Goal: Transaction & Acquisition: Purchase product/service

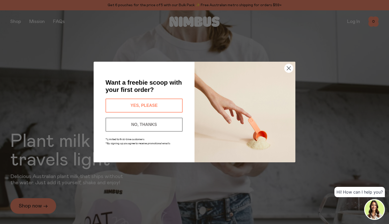
click at [141, 103] on button "YES, PLEASE" at bounding box center [144, 106] width 77 height 14
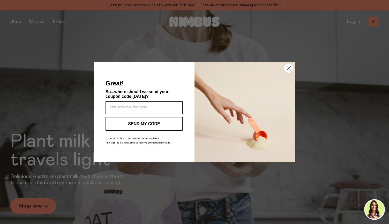
click at [131, 107] on input "Enter your email address" at bounding box center [144, 108] width 77 height 13
type input "**********"
click at [142, 123] on button "SEND MY CODE" at bounding box center [144, 124] width 77 height 14
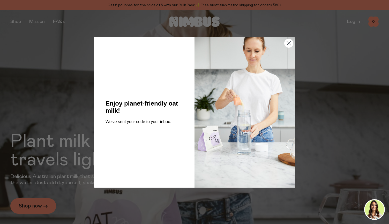
click at [290, 42] on circle "Close dialog" at bounding box center [288, 43] width 9 height 9
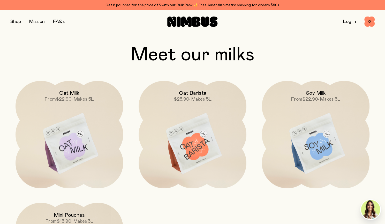
scroll to position [414, 0]
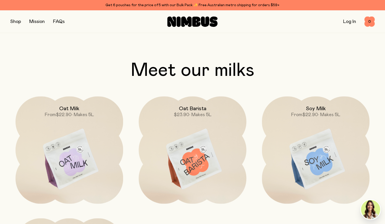
click at [198, 156] on img at bounding box center [193, 159] width 108 height 126
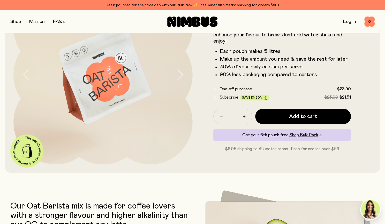
scroll to position [31, 0]
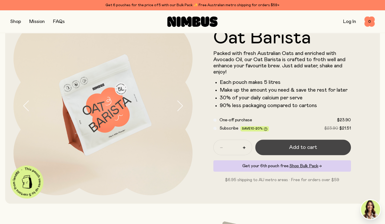
click at [303, 147] on span "Add to cart" at bounding box center [303, 147] width 28 height 7
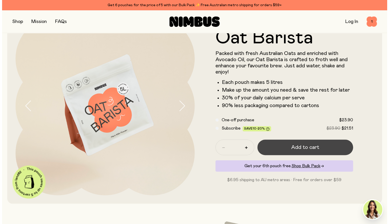
scroll to position [0, 0]
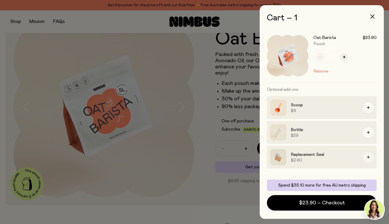
click at [369, 158] on icon "button" at bounding box center [368, 157] width 3 height 3
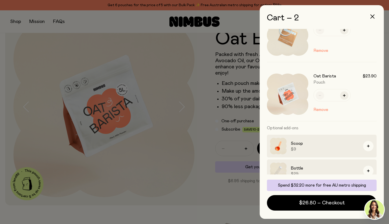
scroll to position [28, 0]
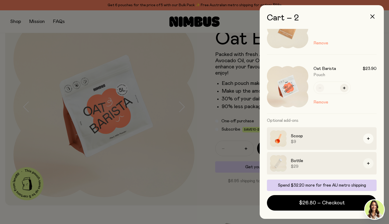
click at [366, 164] on button "button" at bounding box center [368, 164] width 10 height 10
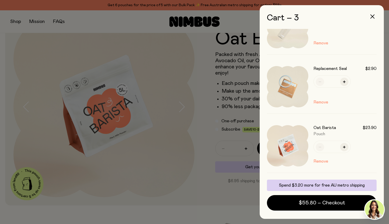
click at [189, 178] on div at bounding box center [194, 112] width 389 height 224
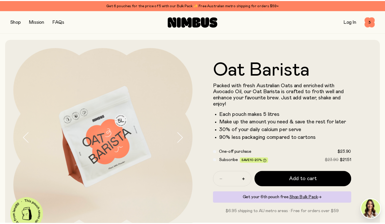
scroll to position [31, 0]
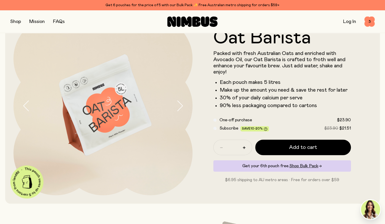
click at [16, 21] on button "button" at bounding box center [15, 21] width 11 height 7
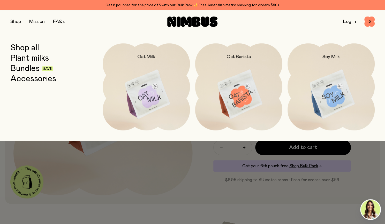
click at [26, 70] on link "Bundles" at bounding box center [24, 68] width 29 height 9
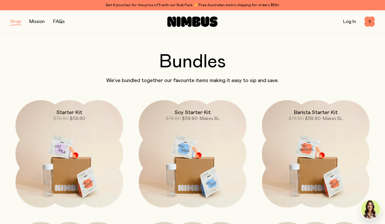
scroll to position [10, 0]
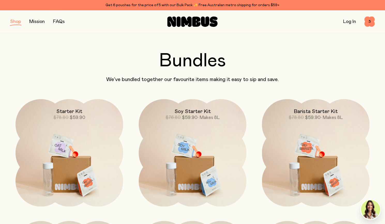
click at [187, 169] on img at bounding box center [193, 162] width 108 height 126
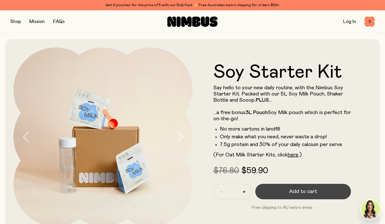
click at [300, 191] on span "Add to cart" at bounding box center [303, 191] width 28 height 7
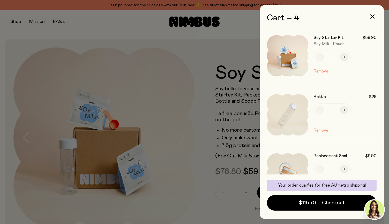
click at [320, 130] on button "Remove" at bounding box center [320, 130] width 15 height 6
click at [371, 15] on icon "button" at bounding box center [372, 16] width 4 height 4
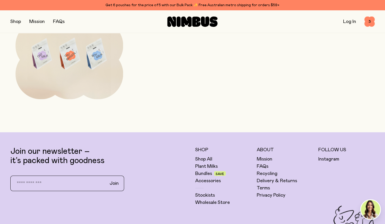
scroll to position [1654, 0]
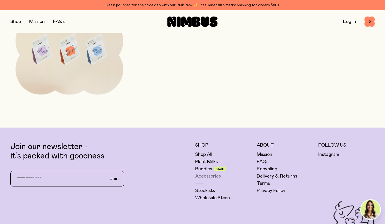
click at [215, 175] on link "Accessories" at bounding box center [208, 176] width 26 height 6
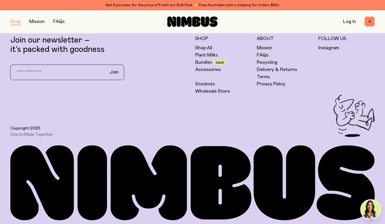
scroll to position [230, 0]
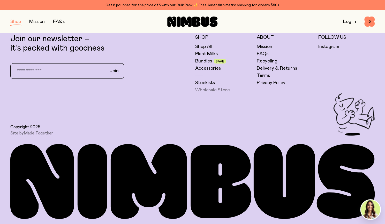
click at [211, 89] on link "Wholesale Store" at bounding box center [212, 90] width 35 height 6
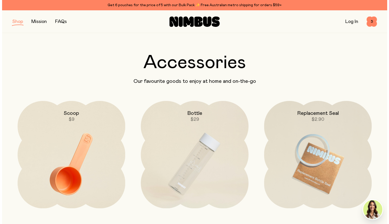
scroll to position [0, 0]
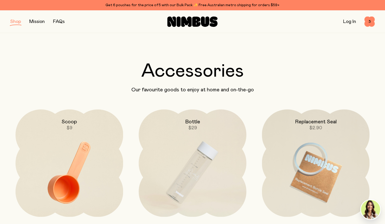
click at [16, 22] on button "button" at bounding box center [15, 21] width 11 height 7
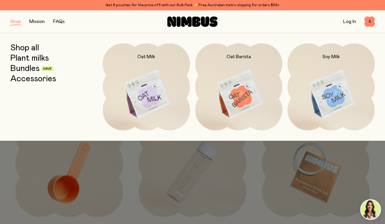
click at [332, 99] on img at bounding box center [331, 94] width 87 height 102
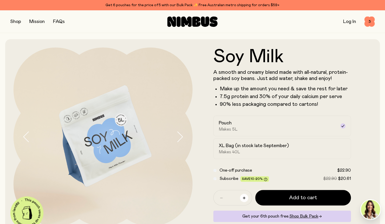
click at [245, 196] on button "button" at bounding box center [244, 198] width 8 height 8
type input "*"
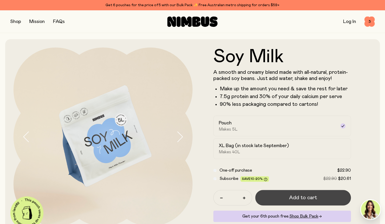
click at [286, 196] on button "Add to cart" at bounding box center [303, 198] width 96 height 16
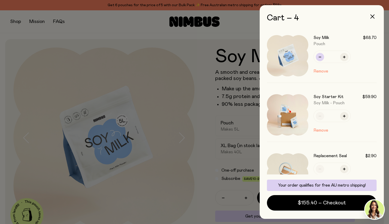
click at [318, 55] on button "button" at bounding box center [320, 57] width 8 height 8
click at [346, 56] on button "button" at bounding box center [344, 57] width 8 height 8
type input "*"
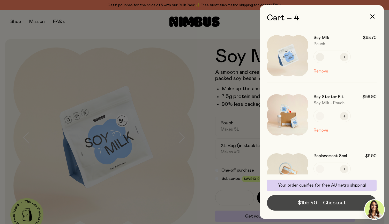
click at [321, 205] on span "$155.40 – Checkout" at bounding box center [322, 203] width 48 height 7
